Goal: Transaction & Acquisition: Purchase product/service

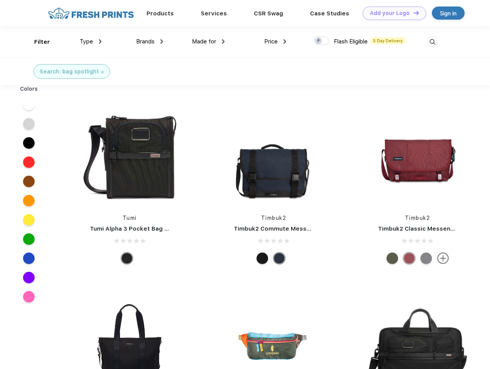
click at [391, 13] on link "Add your Logo Design Tool" at bounding box center [394, 13] width 63 height 13
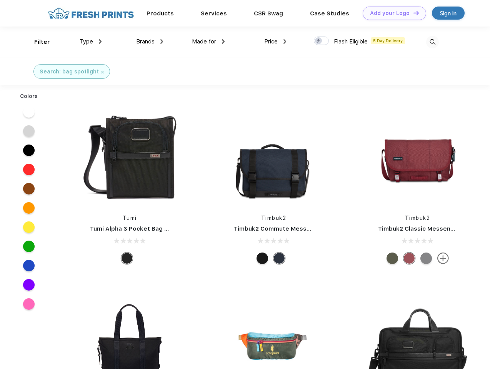
click at [0, 0] on div "Design Tool" at bounding box center [0, 0] width 0 height 0
click at [413, 13] on link "Add your Logo Design Tool" at bounding box center [394, 13] width 63 height 13
click at [37, 42] on div "Filter" at bounding box center [42, 42] width 16 height 9
click at [91, 42] on span "Type" at bounding box center [86, 41] width 13 height 7
click at [150, 42] on span "Brands" at bounding box center [145, 41] width 18 height 7
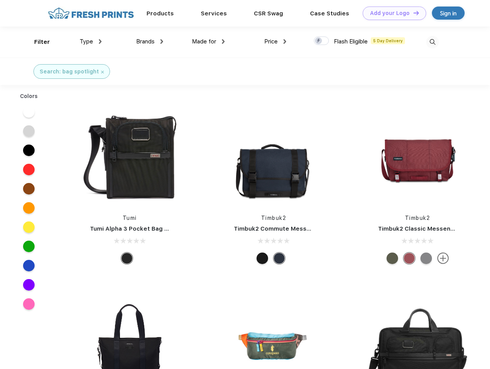
click at [208, 42] on span "Made for" at bounding box center [204, 41] width 24 height 7
click at [275, 42] on span "Price" at bounding box center [270, 41] width 13 height 7
click at [321, 41] on div at bounding box center [321, 41] width 15 height 8
click at [319, 41] on input "checkbox" at bounding box center [316, 38] width 5 height 5
click at [432, 42] on img at bounding box center [432, 42] width 13 height 13
